Goal: Information Seeking & Learning: Learn about a topic

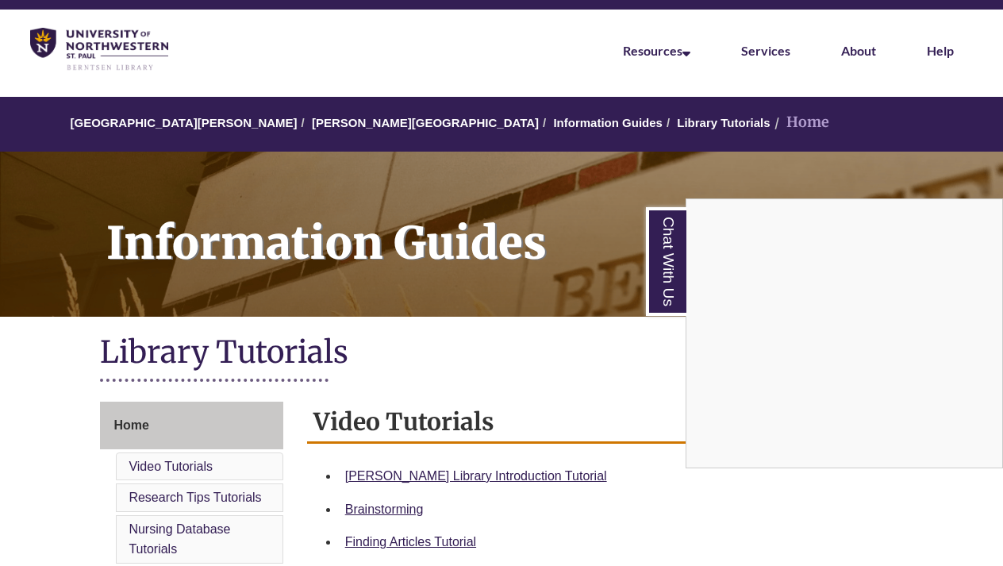
scroll to position [45, 0]
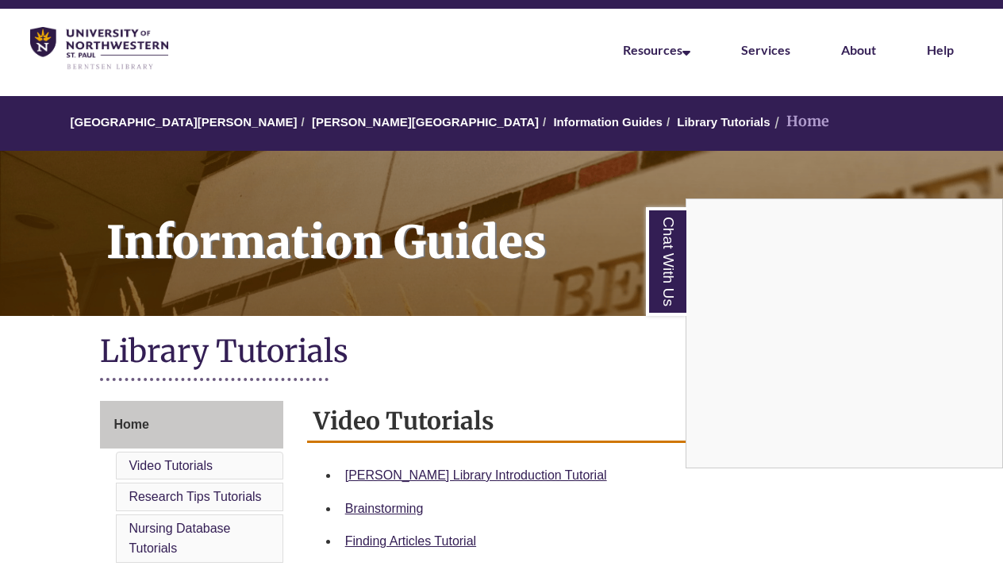
click at [457, 474] on div "Chat With Us" at bounding box center [501, 283] width 1003 height 566
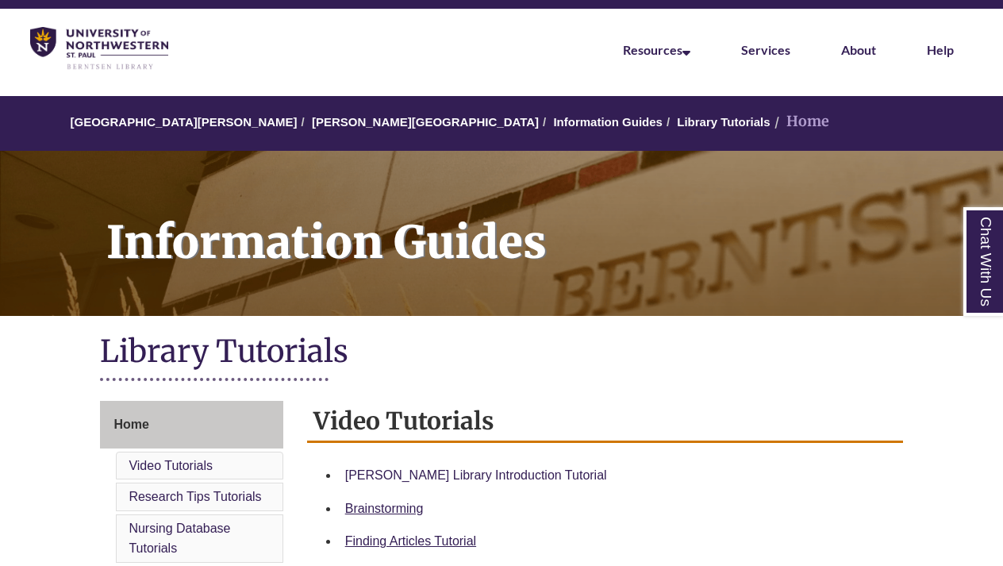
click at [459, 470] on link "Berntsen Library Introduction Tutorial" at bounding box center [476, 474] width 262 height 13
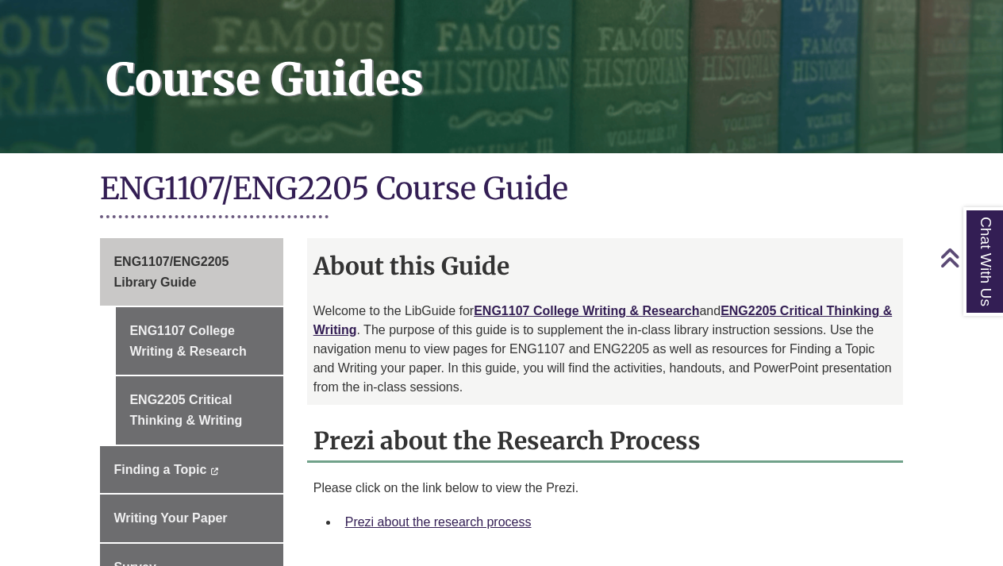
scroll to position [234, 0]
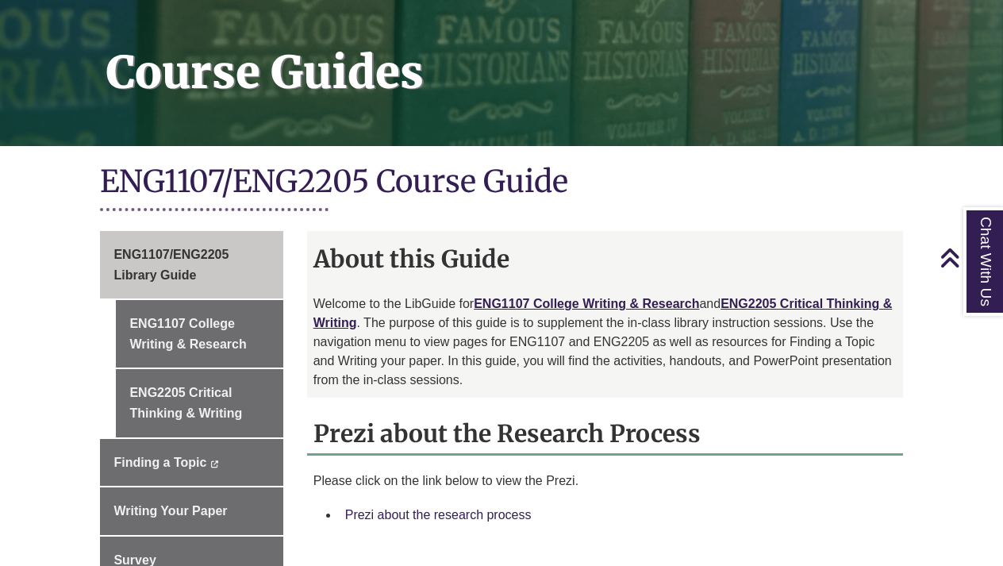
click at [456, 508] on link "Prezi about the research process" at bounding box center [438, 514] width 186 height 13
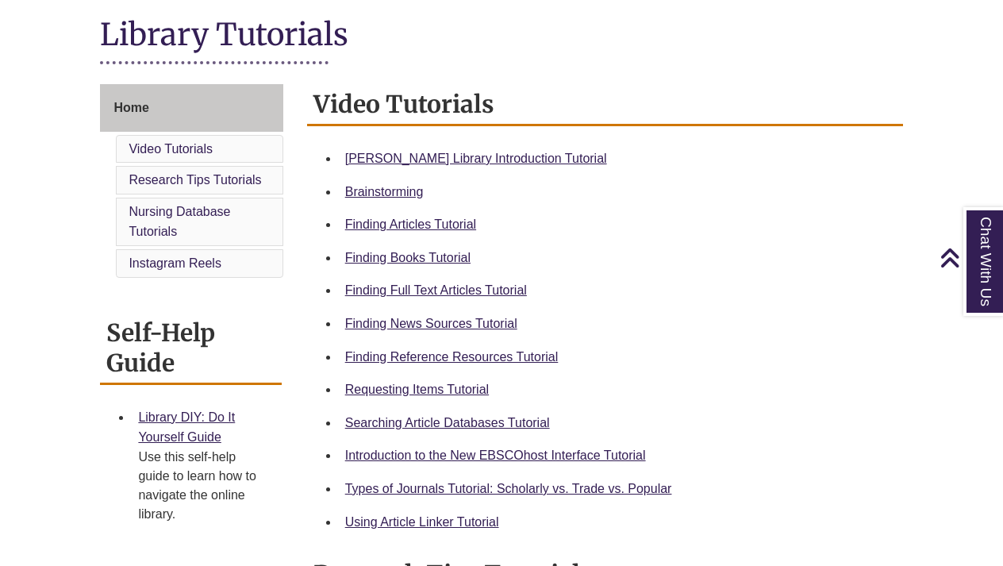
scroll to position [364, 0]
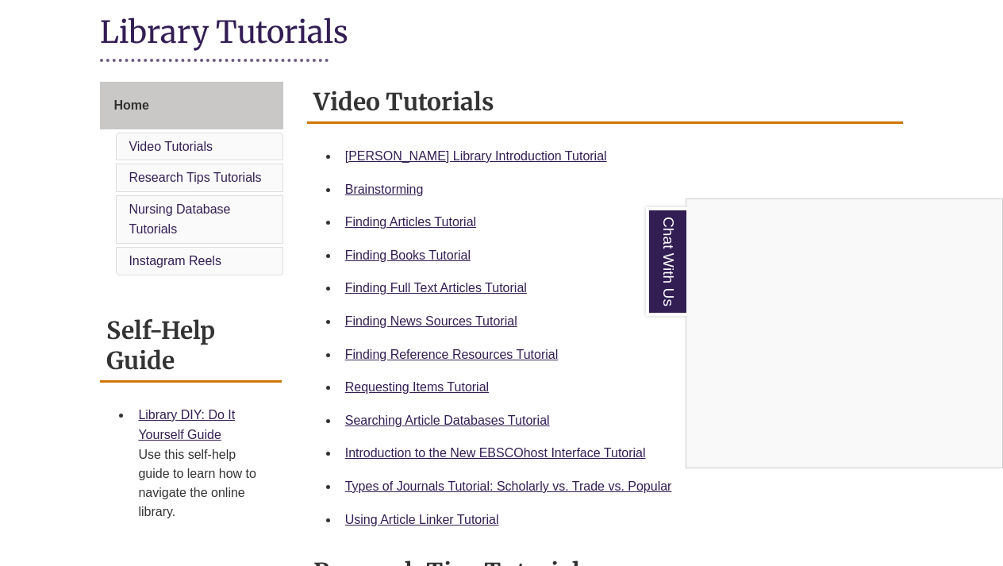
click at [453, 351] on div "Chat With Us" at bounding box center [501, 283] width 1003 height 566
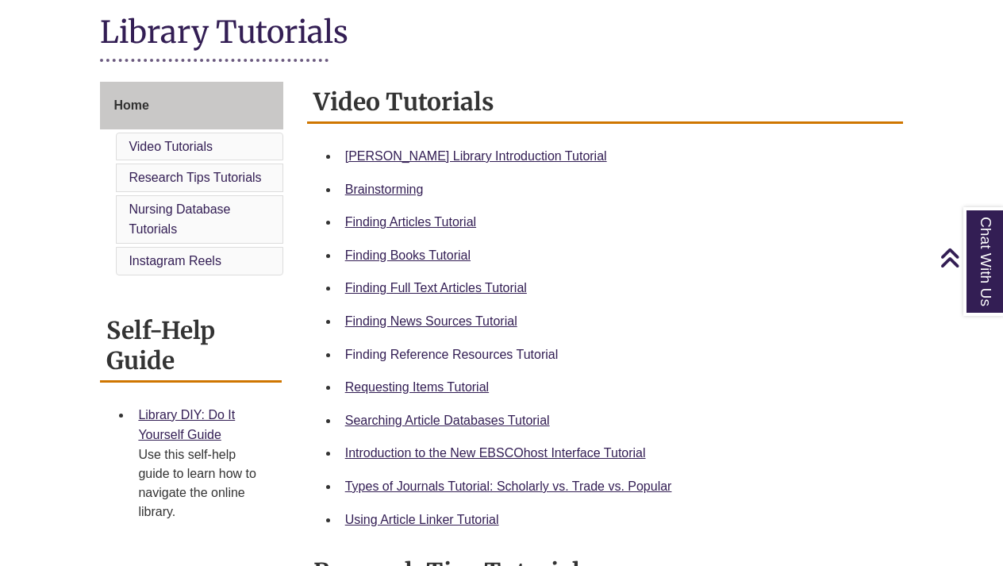
click at [453, 351] on link "Finding Reference Resources Tutorial" at bounding box center [451, 353] width 213 height 13
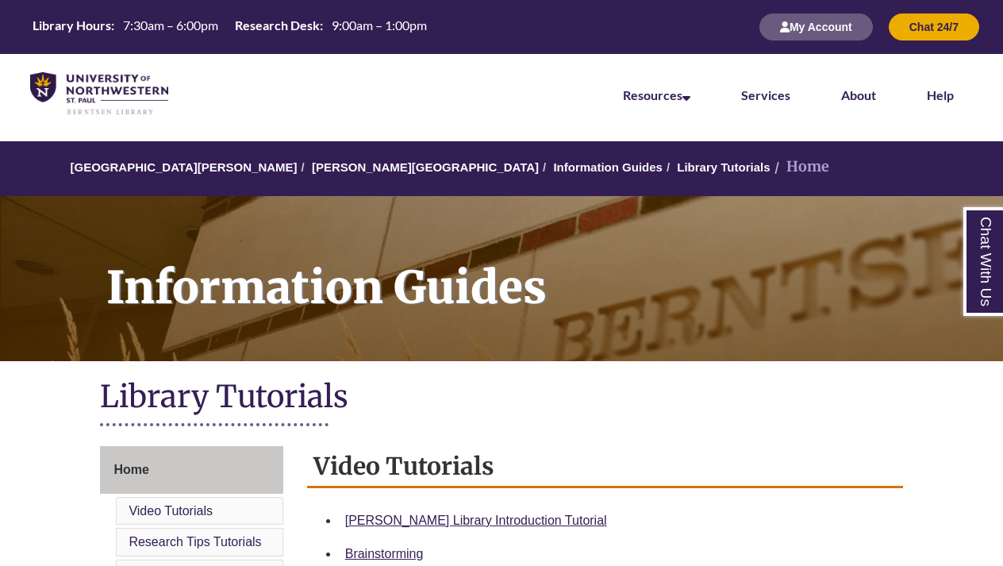
scroll to position [0, 0]
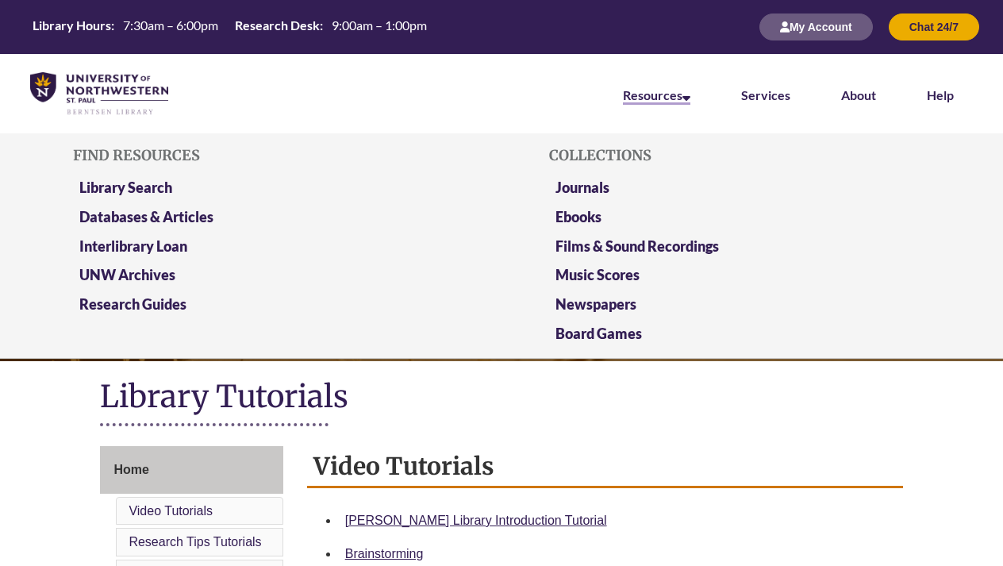
click at [670, 94] on link "Resources" at bounding box center [656, 95] width 67 height 17
click at [200, 221] on link "Databases & Articles" at bounding box center [146, 218] width 134 height 20
click at [608, 301] on link "Newspapers" at bounding box center [595, 305] width 81 height 20
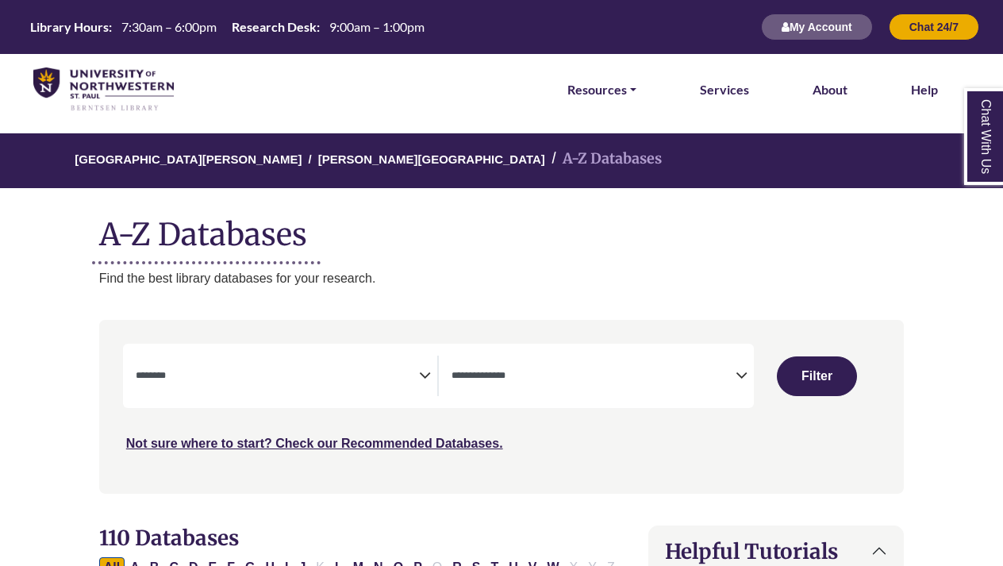
select select "Database Subject Filter"
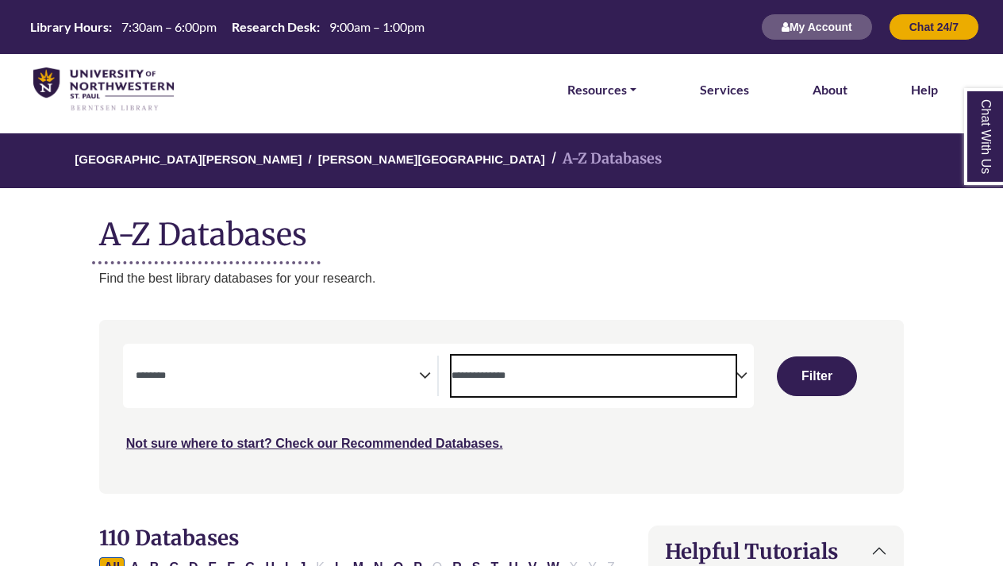
click at [601, 370] on textarea "Search" at bounding box center [593, 376] width 284 height 13
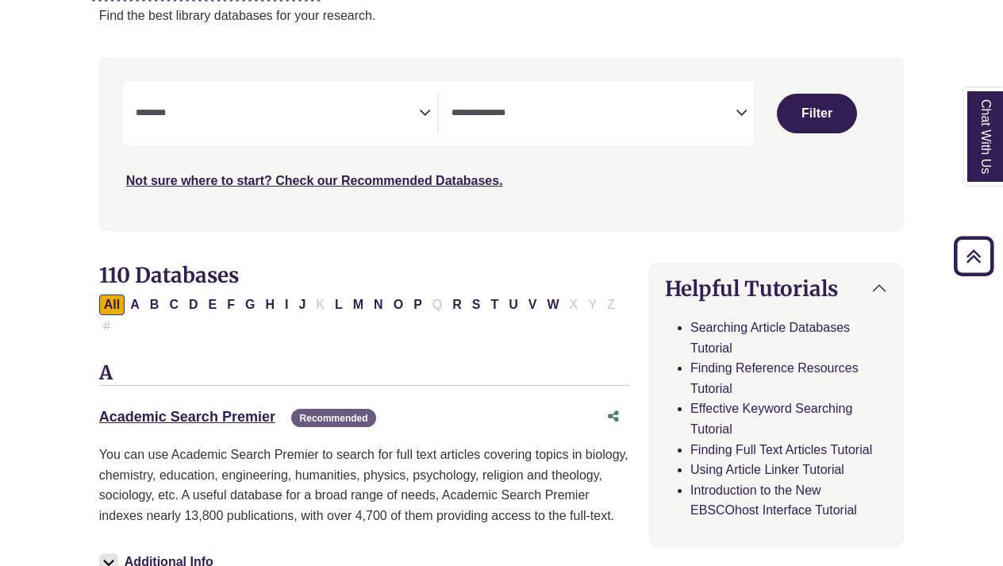
scroll to position [192, 0]
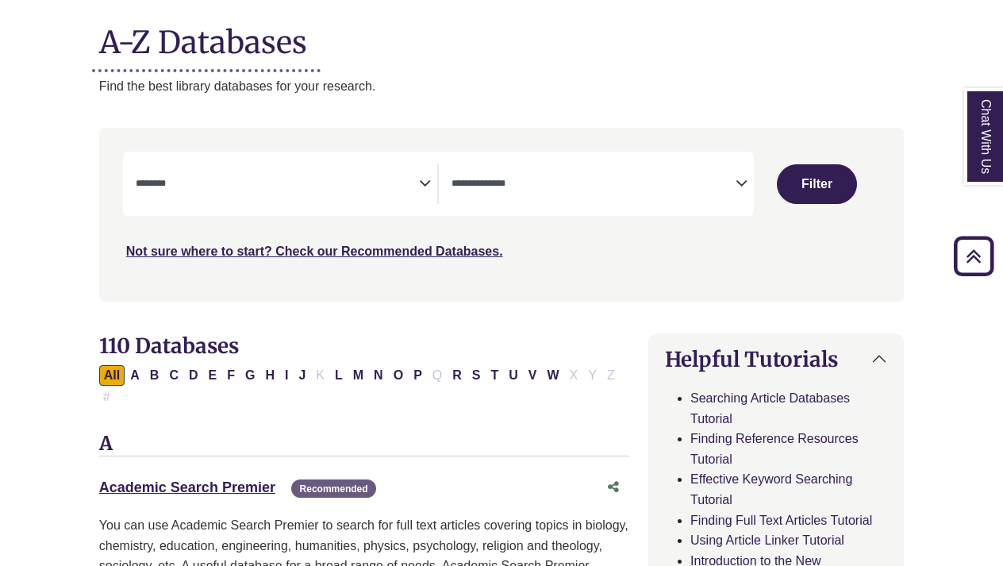
click at [484, 94] on p "Find the best library databases for your research." at bounding box center [501, 86] width 804 height 21
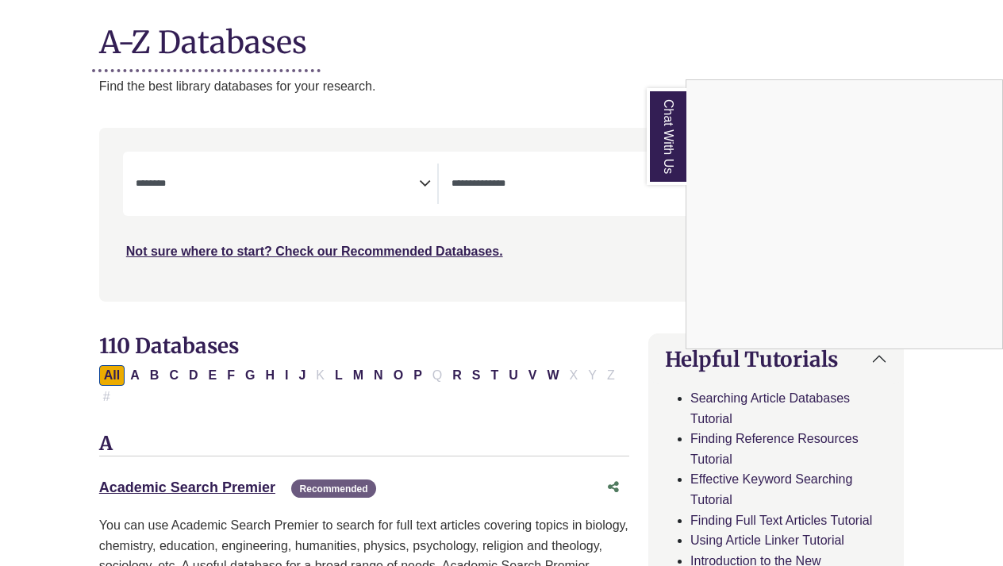
click at [616, 182] on div "Chat With Us" at bounding box center [501, 283] width 1003 height 566
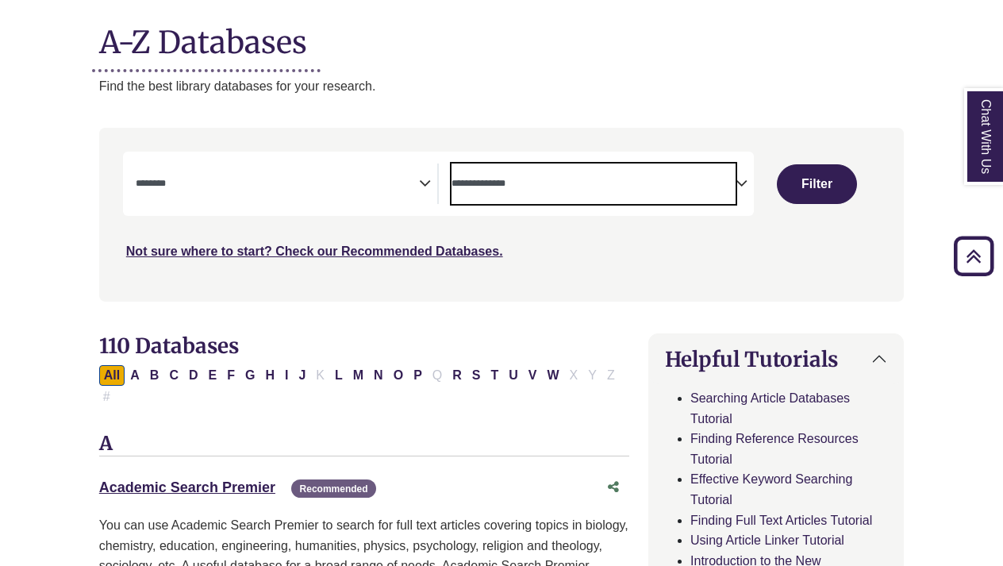
click at [733, 179] on textarea "Search" at bounding box center [593, 185] width 284 height 13
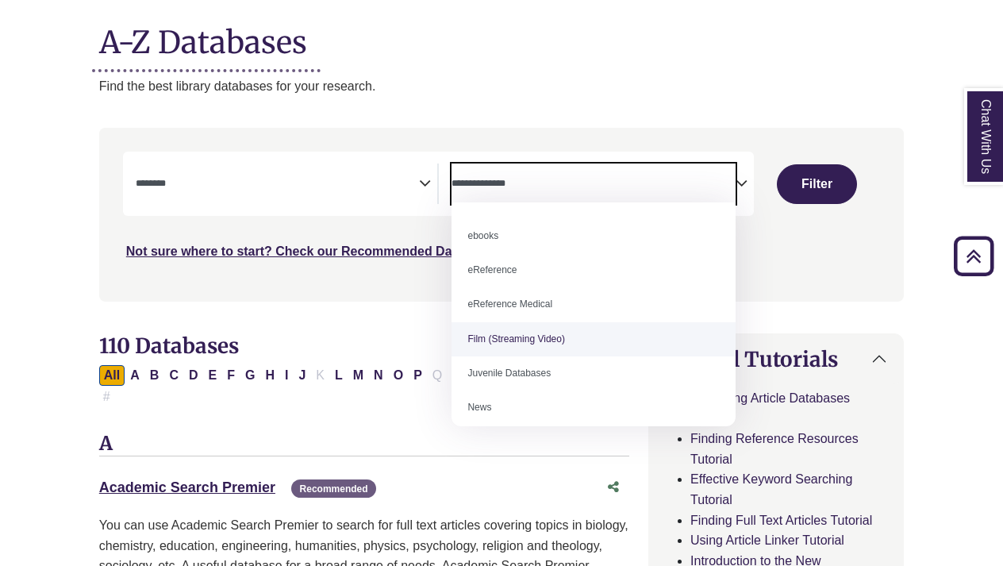
scroll to position [27, 0]
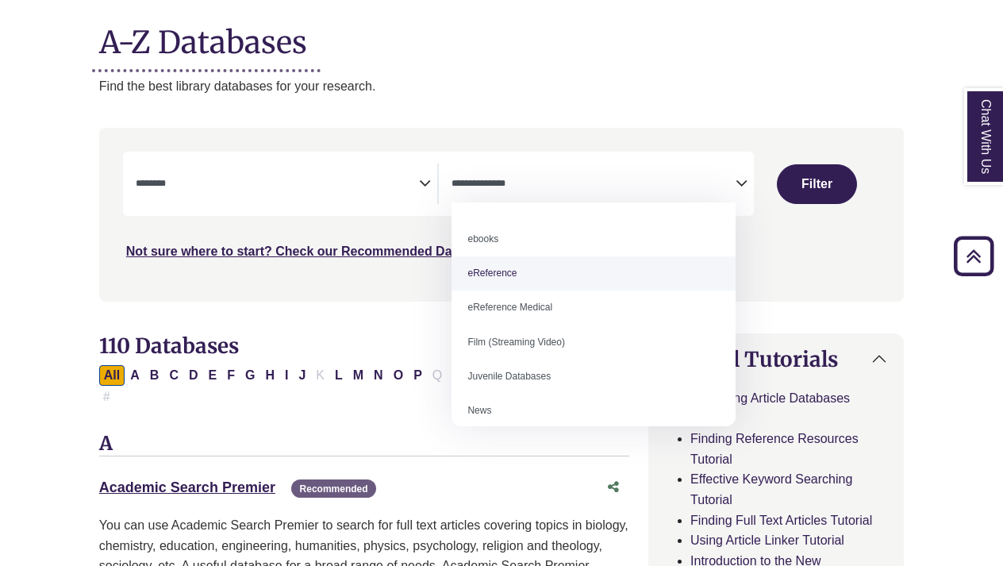
select select "*****"
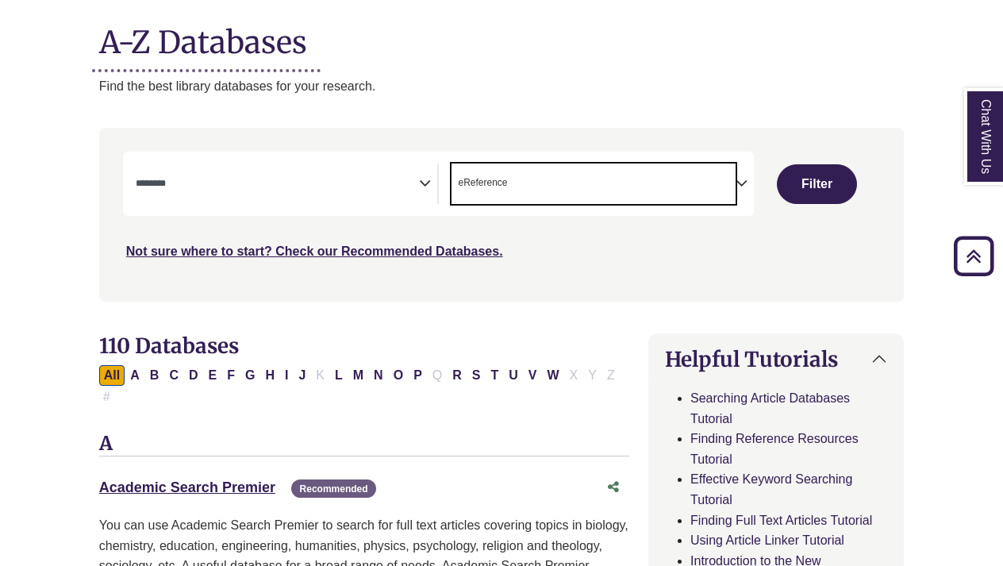
scroll to position [30, 0]
click at [425, 177] on icon "Search filters" at bounding box center [425, 181] width 12 height 24
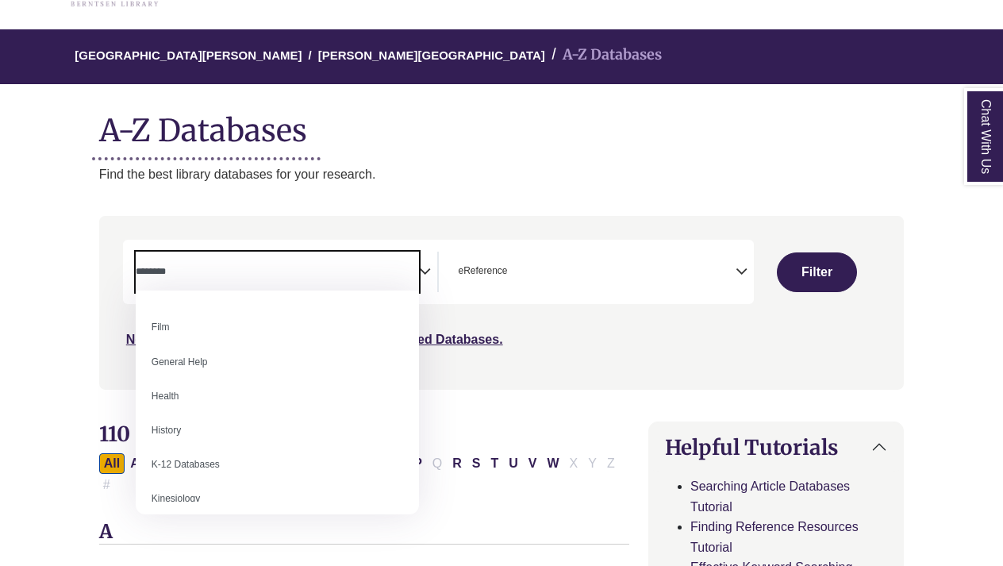
scroll to position [646, 0]
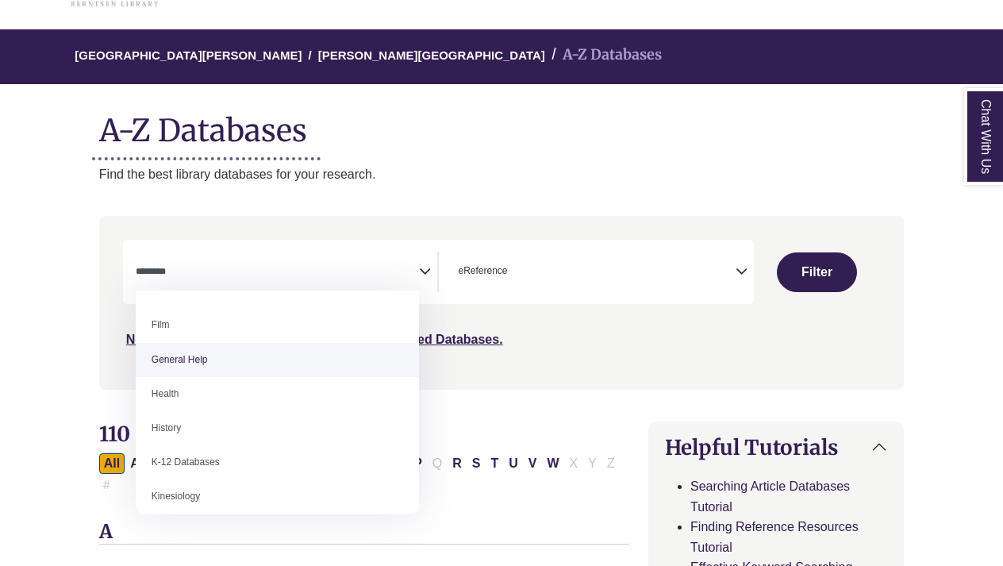
select select "*****"
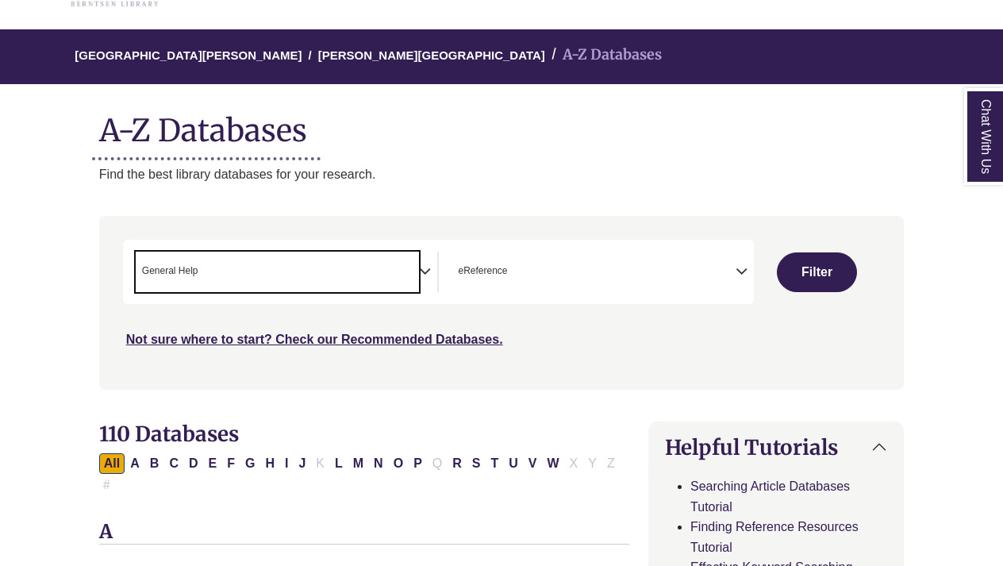
scroll to position [301, 0]
click at [819, 265] on button "Filter" at bounding box center [817, 272] width 80 height 40
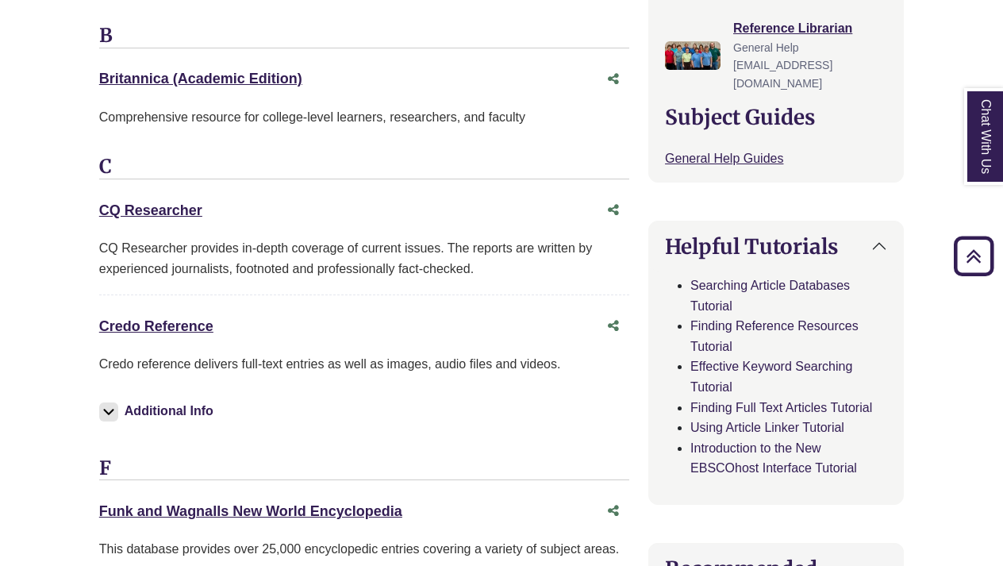
scroll to position [616, 0]
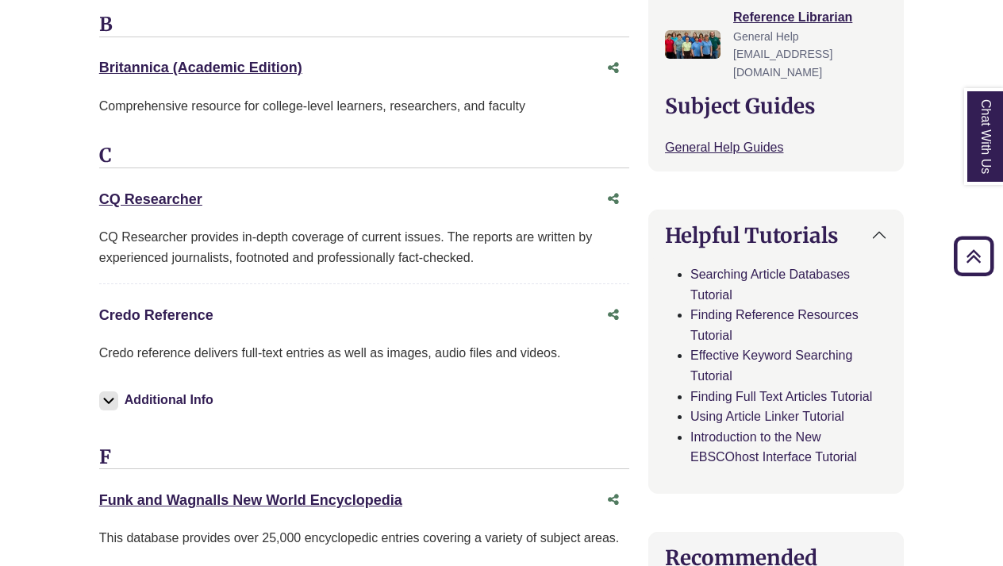
click at [189, 307] on link "Credo Reference This link opens in a new window" at bounding box center [156, 315] width 114 height 16
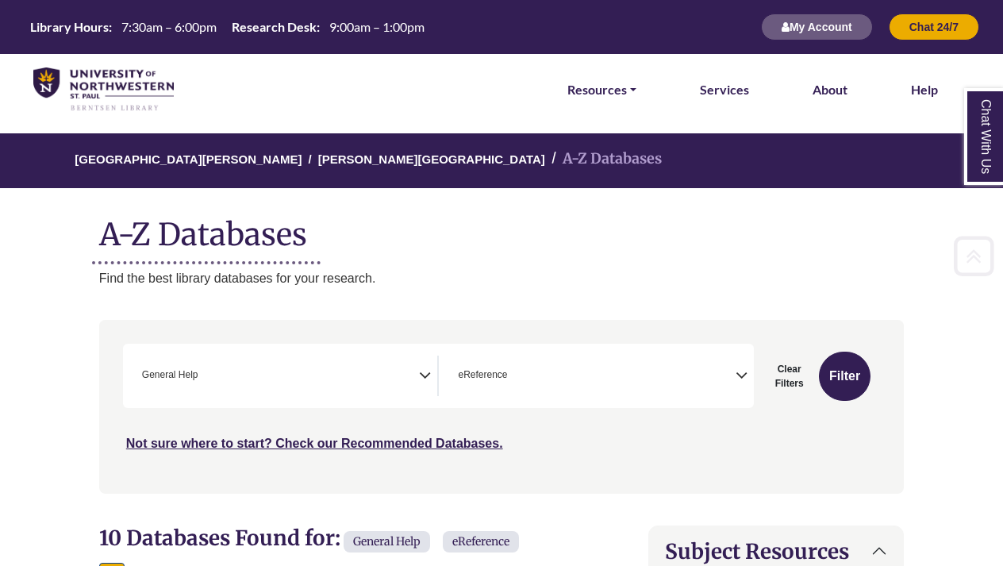
scroll to position [0, 0]
click at [541, 383] on span "× eReference" at bounding box center [593, 375] width 284 height 40
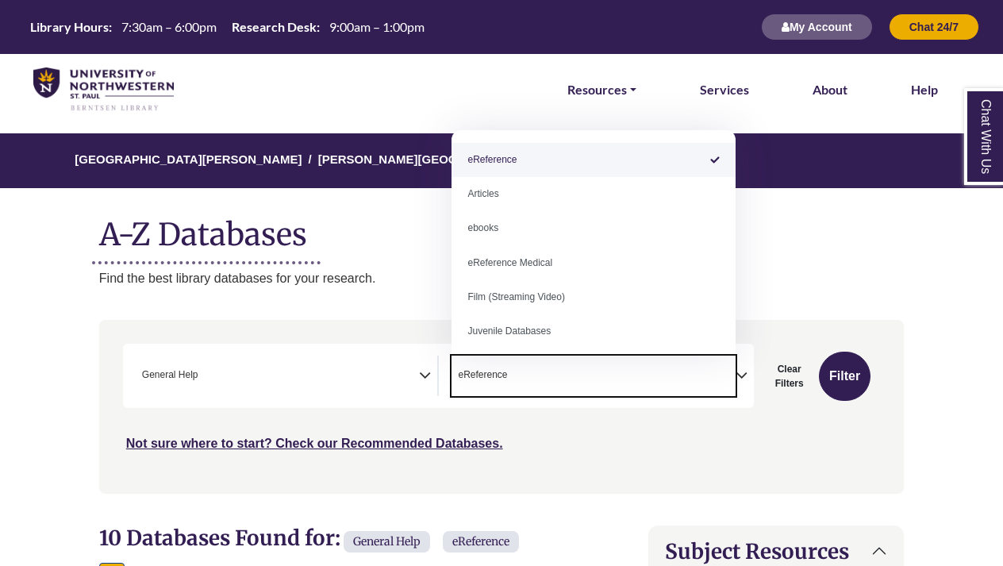
scroll to position [104, 0]
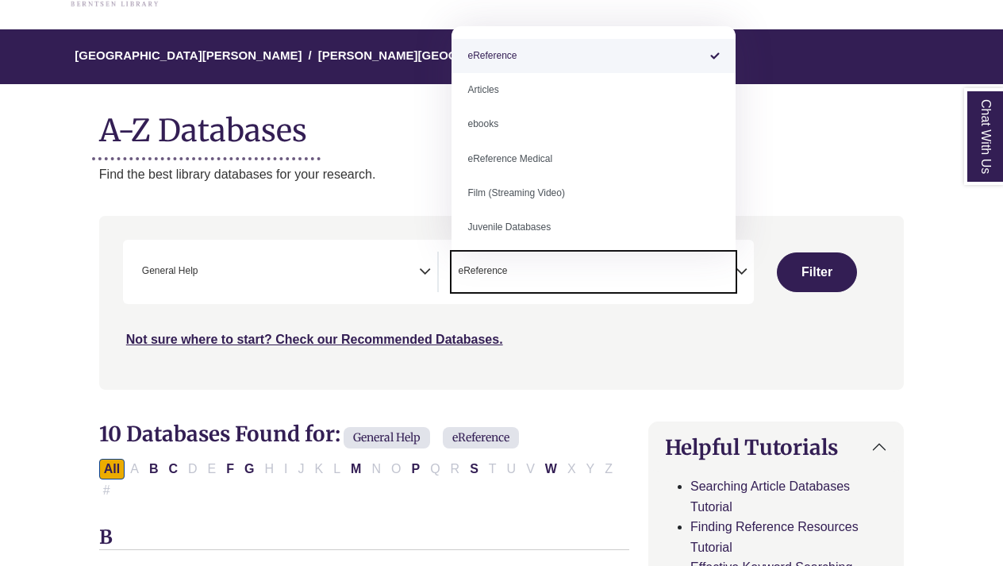
select select "Database Subject Filter"
select select "Database Types Filter"
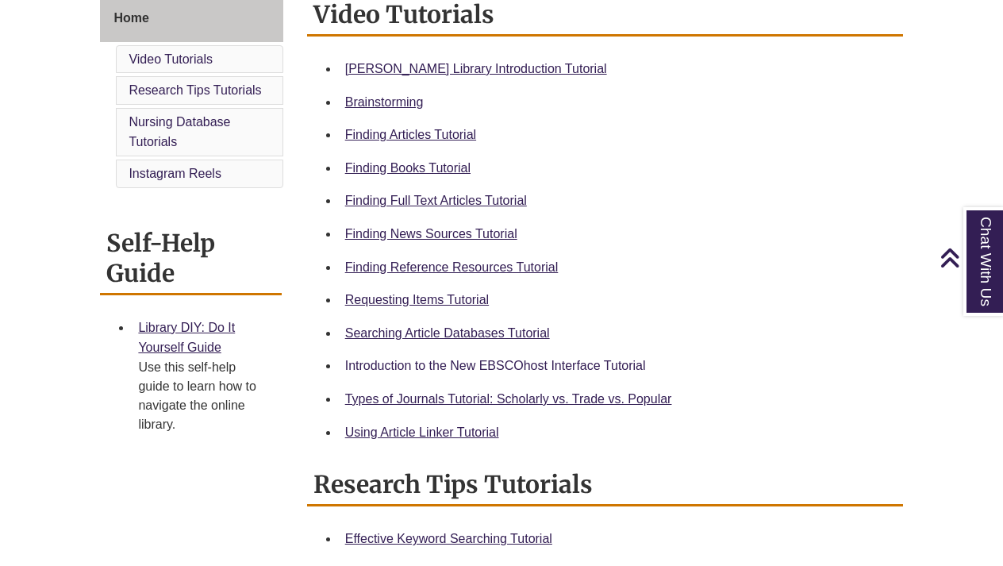
scroll to position [444, 0]
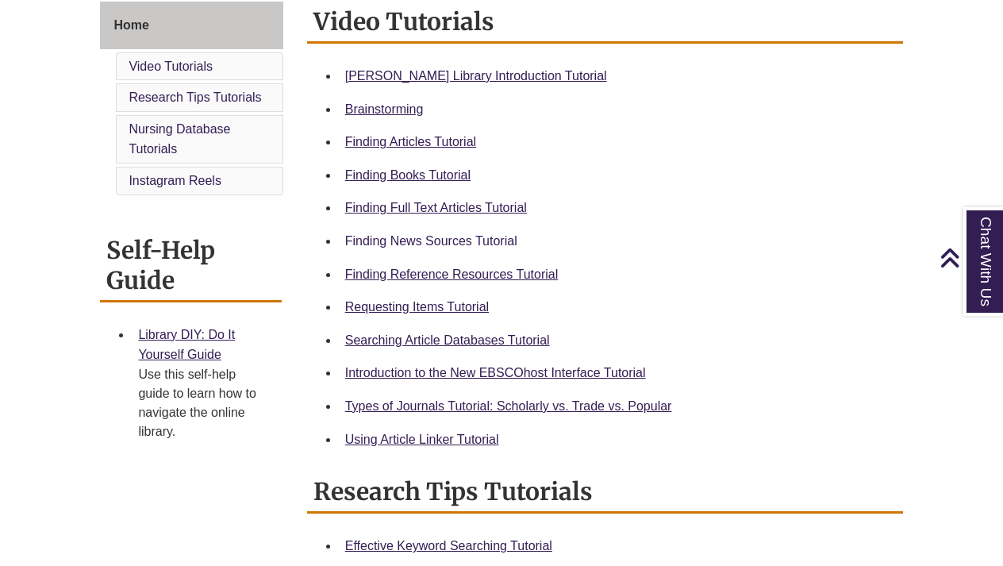
click at [447, 234] on link "Finding News Sources Tutorial" at bounding box center [431, 240] width 172 height 13
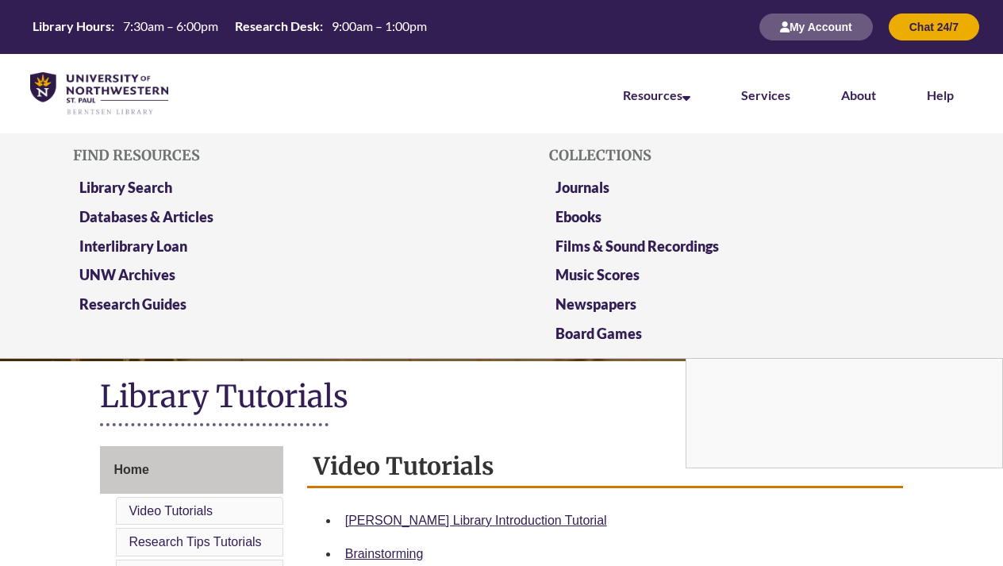
click at [134, 176] on li "Library Search" at bounding box center [263, 190] width 381 height 29
click at [134, 190] on link "Library Search" at bounding box center [125, 189] width 93 height 20
